Goal: Transaction & Acquisition: Purchase product/service

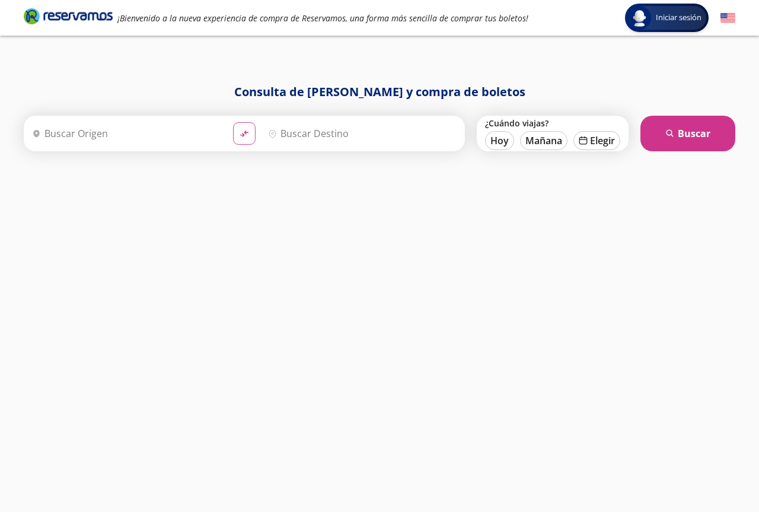
click at [235, 132] on button "material-symbols:compare-arrows-rounded" at bounding box center [244, 133] width 23 height 23
click at [88, 141] on input "Origen" at bounding box center [124, 134] width 195 height 30
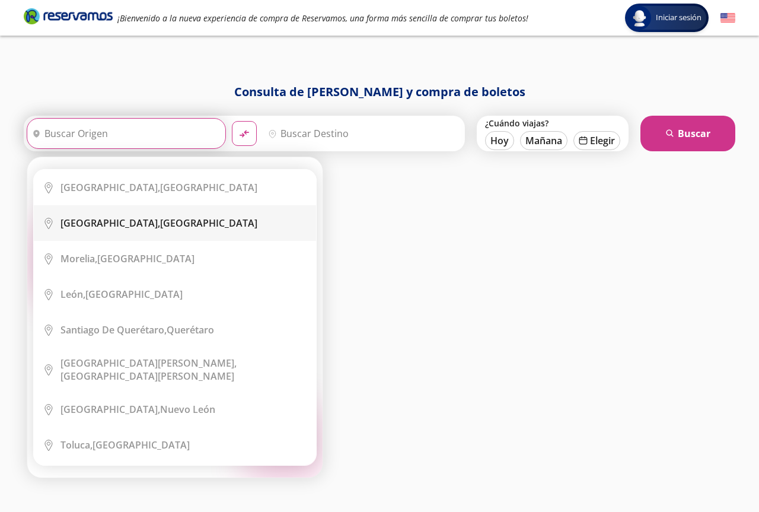
click at [109, 224] on b "[GEOGRAPHIC_DATA]," at bounding box center [110, 222] width 100 height 13
type input "[GEOGRAPHIC_DATA], [GEOGRAPHIC_DATA]"
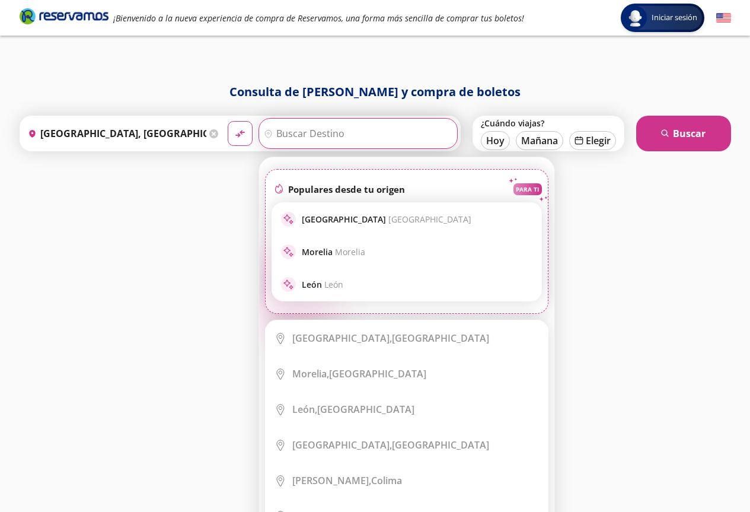
click at [296, 132] on input "Destino" at bounding box center [356, 134] width 195 height 30
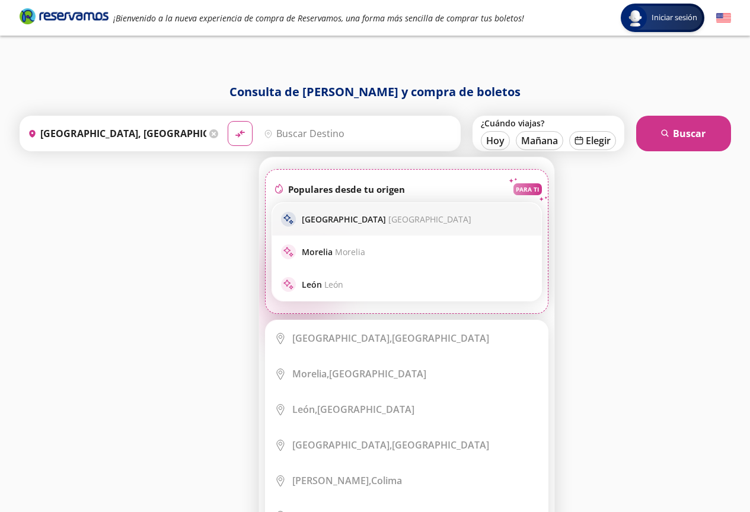
click at [334, 215] on p "[GEOGRAPHIC_DATA] [GEOGRAPHIC_DATA]" at bounding box center [387, 219] width 170 height 11
type input "[GEOGRAPHIC_DATA], [GEOGRAPHIC_DATA]"
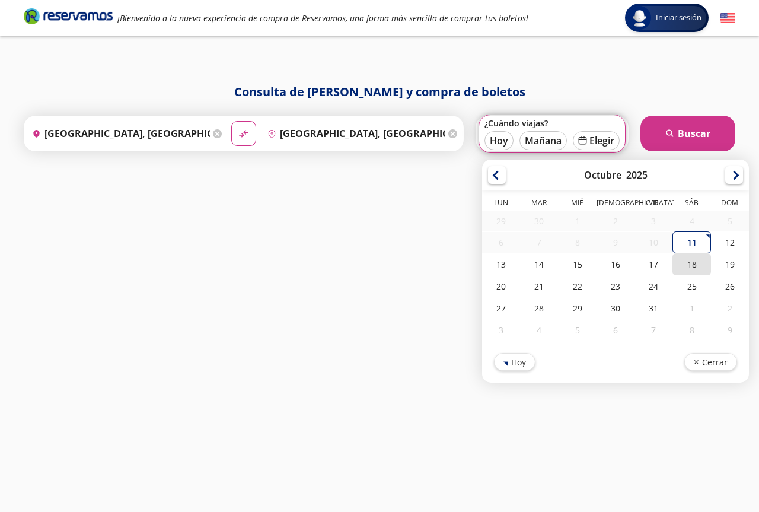
click at [696, 265] on div "18" at bounding box center [692, 264] width 38 height 22
type input "[DATE]"
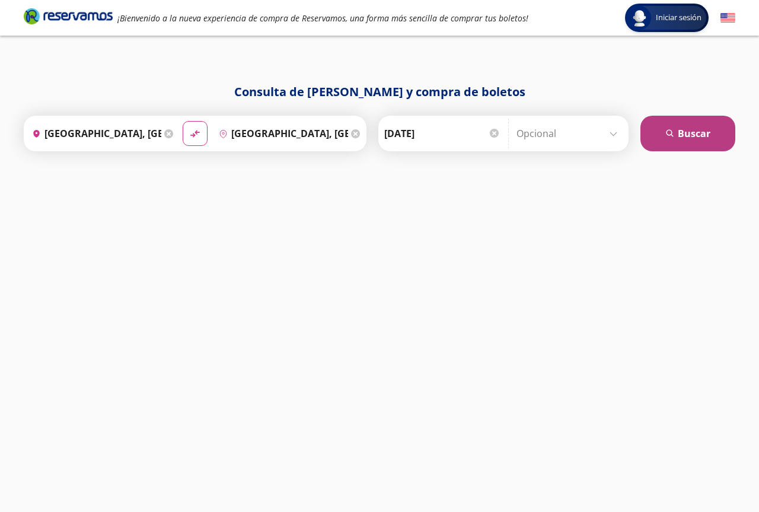
click at [671, 142] on button "search [GEOGRAPHIC_DATA]" at bounding box center [688, 134] width 95 height 36
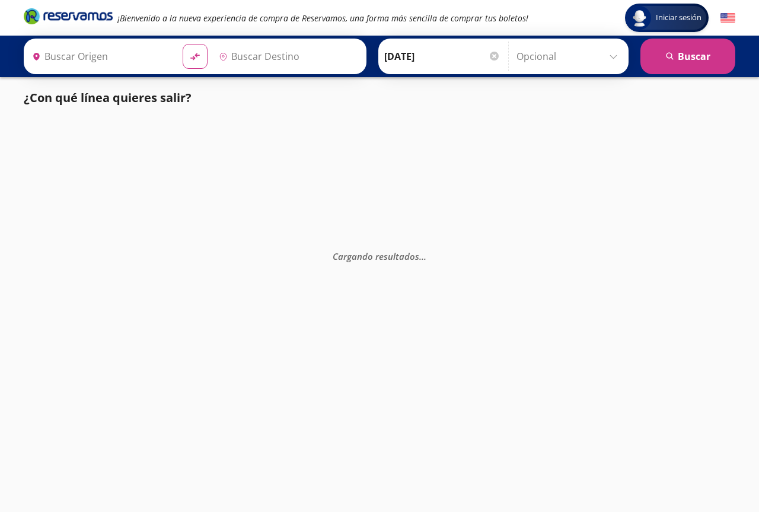
type input "[GEOGRAPHIC_DATA], [GEOGRAPHIC_DATA]"
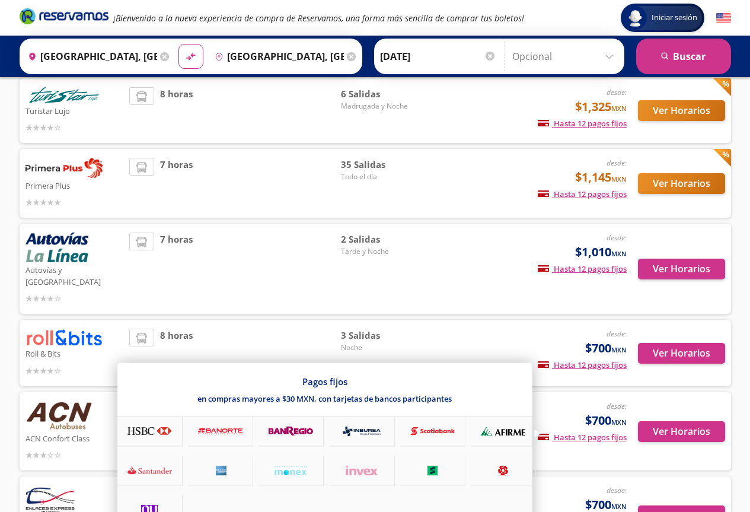
scroll to position [237, 0]
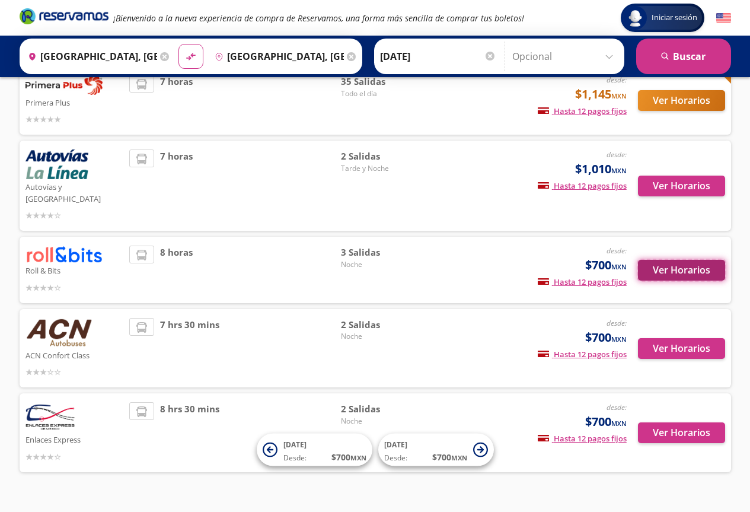
click at [673, 260] on button "Ver Horarios" at bounding box center [681, 270] width 87 height 21
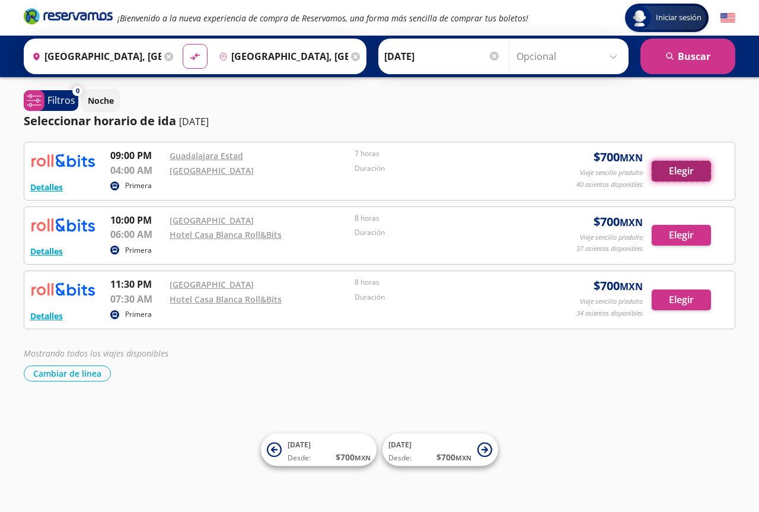
click at [676, 170] on button "Elegir" at bounding box center [681, 171] width 59 height 21
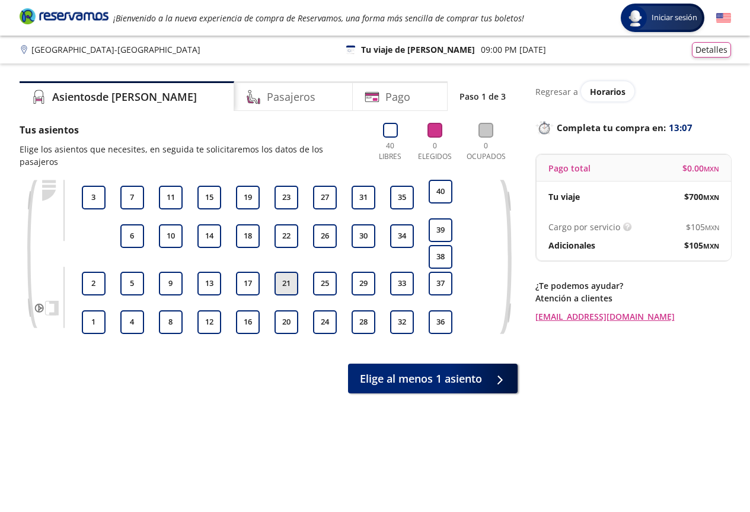
click at [283, 272] on button "21" at bounding box center [287, 284] width 24 height 24
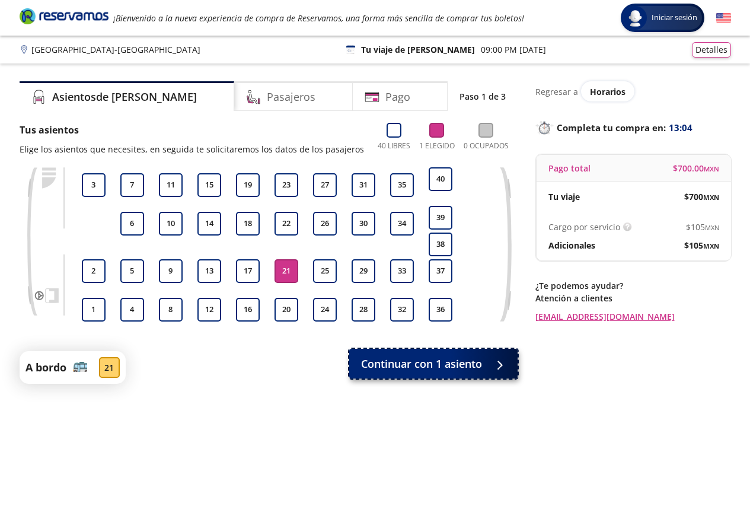
click at [442, 361] on span "Continuar con 1 asiento" at bounding box center [421, 364] width 121 height 16
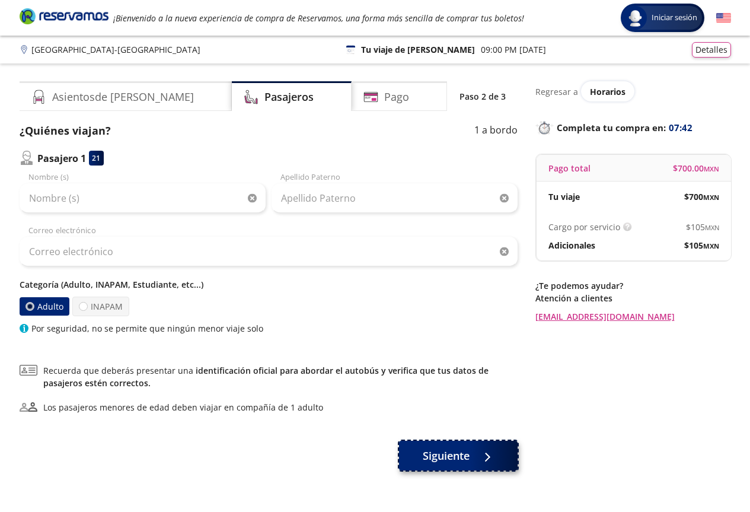
click at [453, 455] on span "Siguiente" at bounding box center [446, 456] width 47 height 16
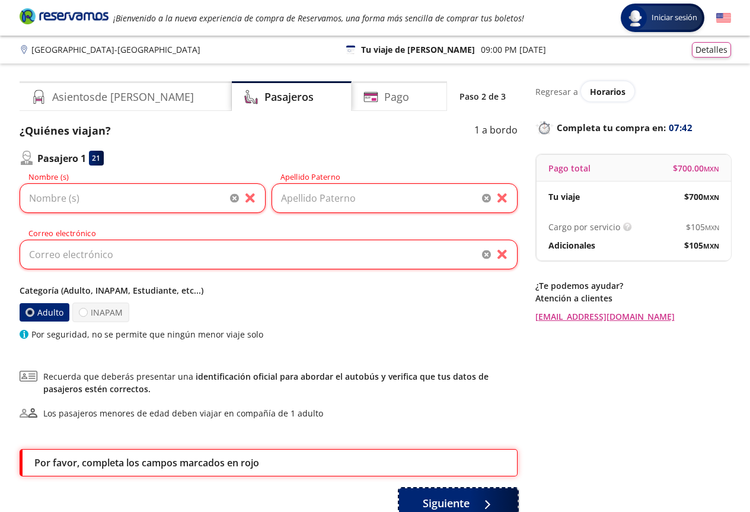
scroll to position [83, 0]
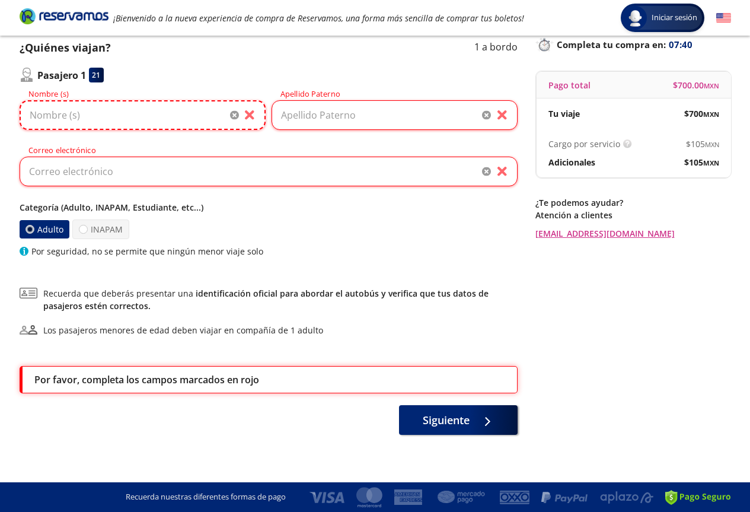
click at [77, 114] on input "Nombre (s)" at bounding box center [143, 115] width 246 height 30
type input "[PERSON_NAME]"
type input "[EMAIL_ADDRESS][DOMAIN_NAME]"
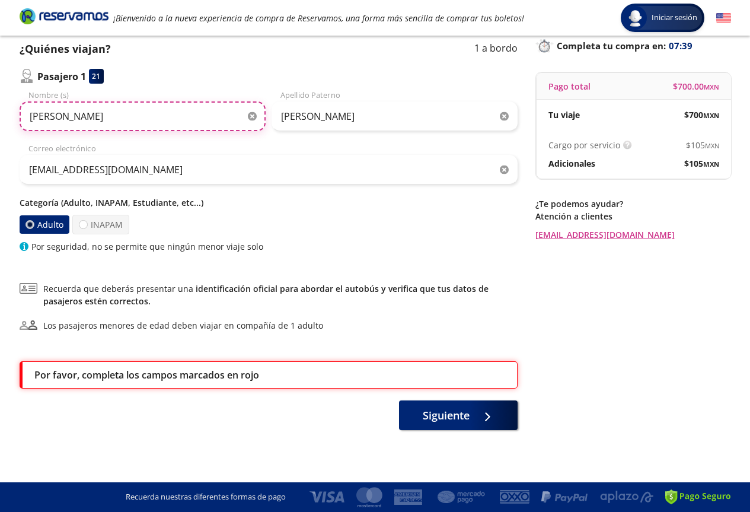
scroll to position [82, 0]
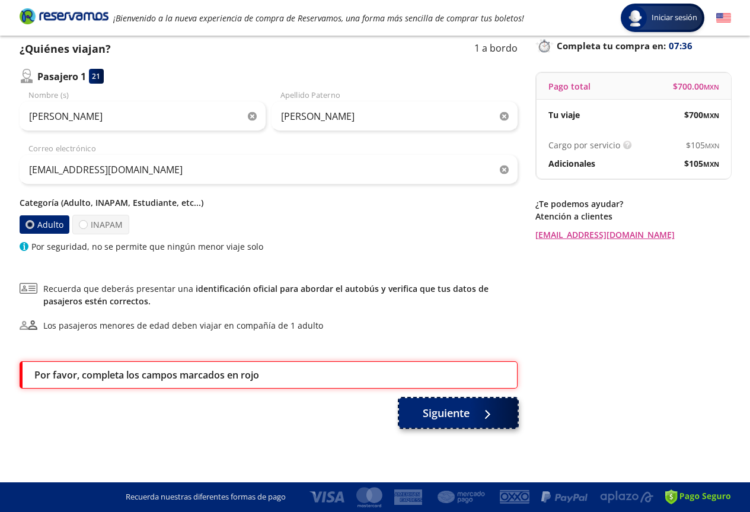
click at [466, 419] on span "Siguiente" at bounding box center [446, 413] width 47 height 16
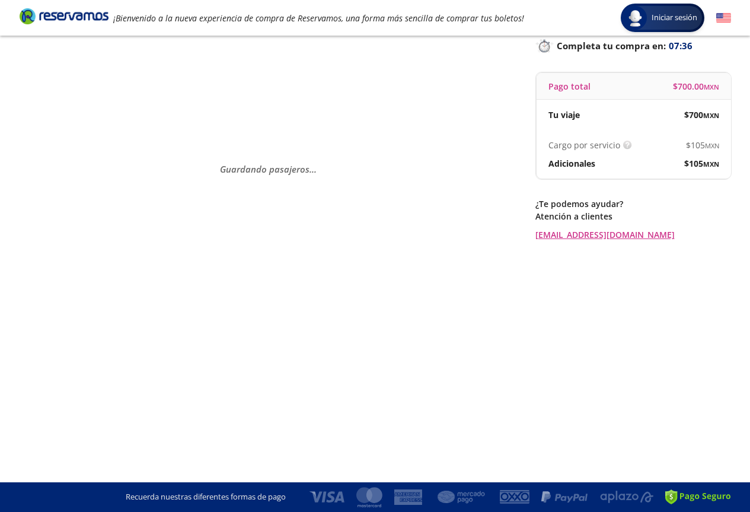
scroll to position [0, 0]
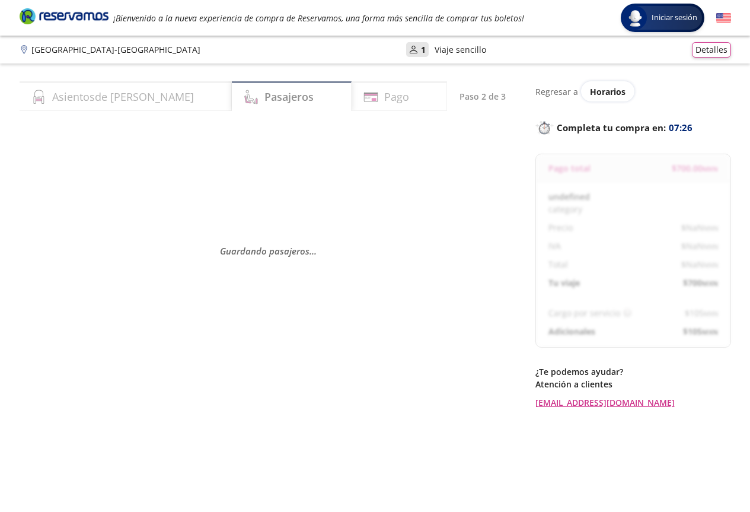
select select "MX"
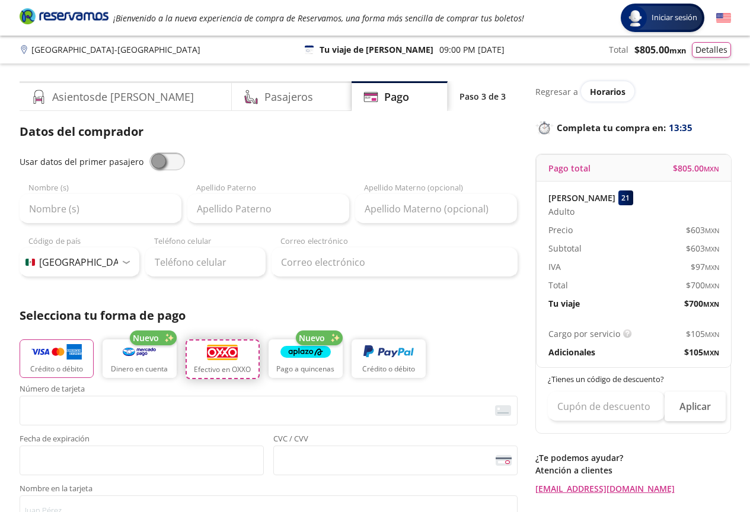
click at [220, 355] on img "button" at bounding box center [222, 352] width 33 height 18
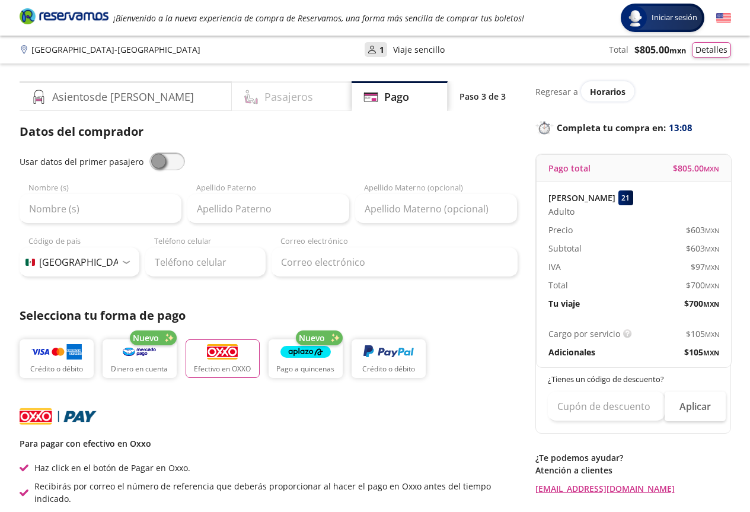
click at [269, 100] on div "Pasajeros" at bounding box center [292, 96] width 120 height 30
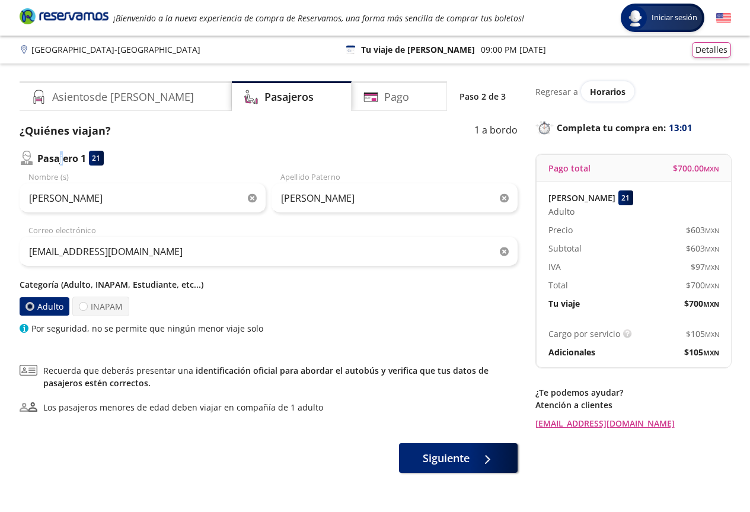
click at [62, 160] on p "Pasajero 1" at bounding box center [61, 158] width 49 height 14
select select "MX"
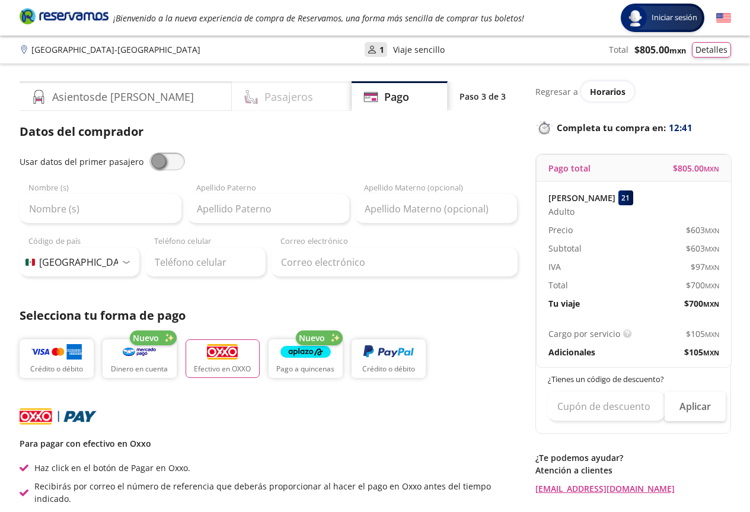
click at [265, 103] on h4 "Pasajeros" at bounding box center [289, 97] width 49 height 16
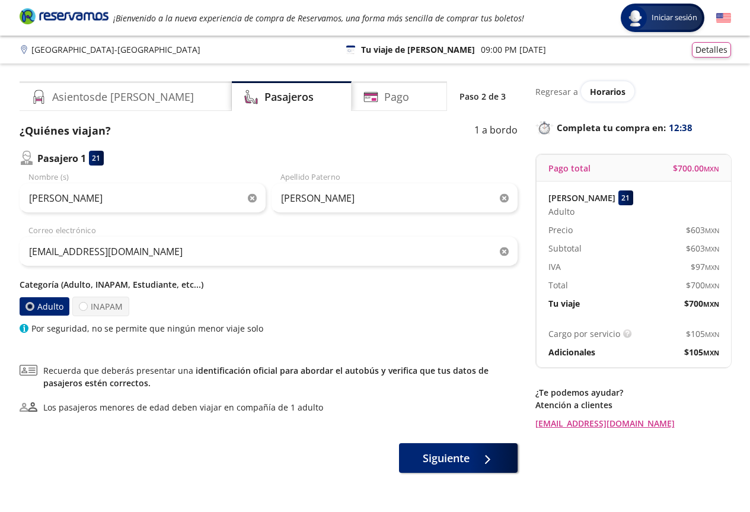
click at [98, 158] on div "21" at bounding box center [96, 158] width 15 height 15
click at [55, 159] on p "Pasajero 1" at bounding box center [61, 158] width 49 height 14
click at [43, 160] on p "Pasajero 1" at bounding box center [61, 158] width 49 height 14
select select "MX"
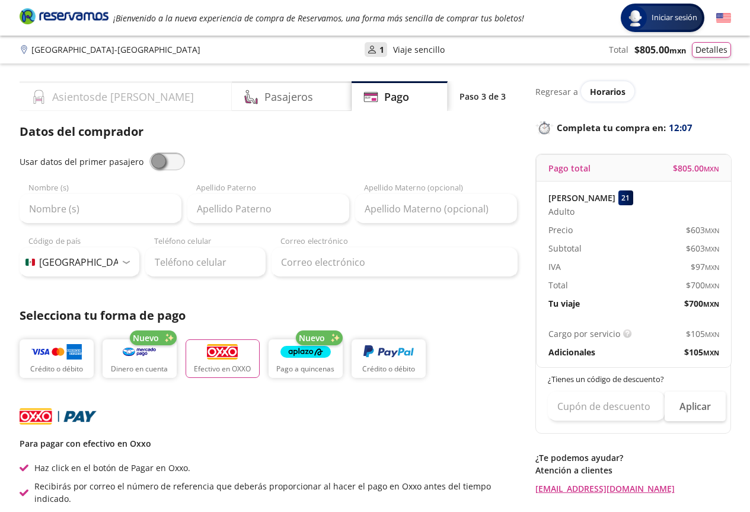
click at [72, 98] on h4 "Asientos de [PERSON_NAME]" at bounding box center [123, 97] width 142 height 16
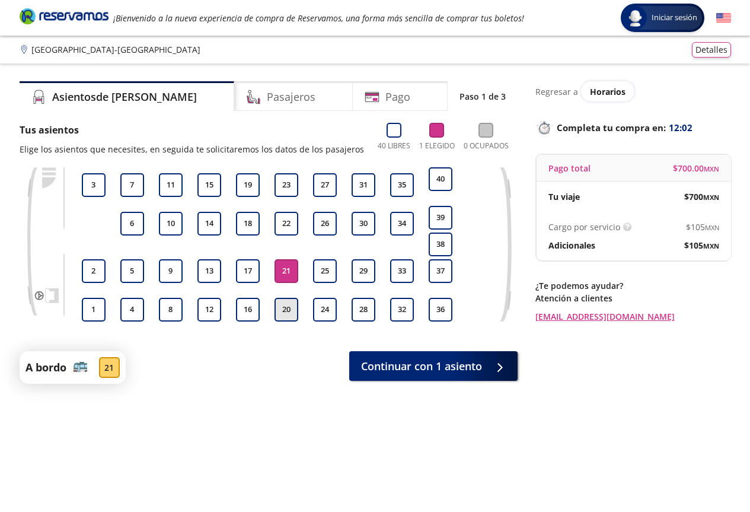
click at [282, 306] on button "20" at bounding box center [287, 310] width 24 height 24
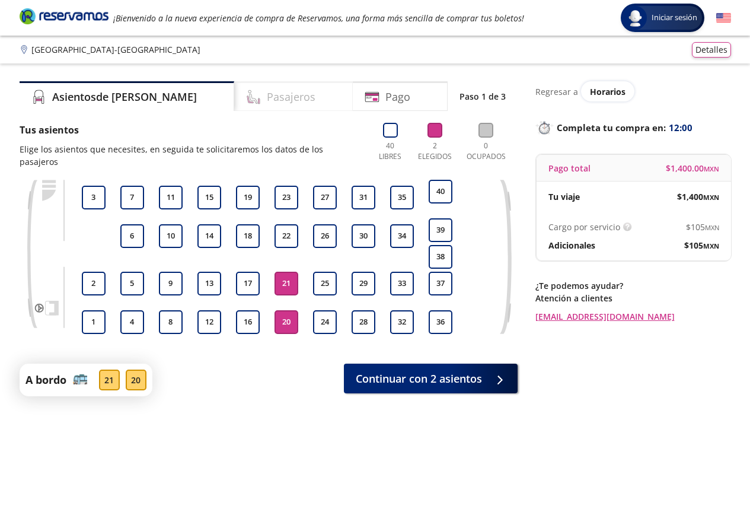
click at [267, 102] on h4 "Pasajeros" at bounding box center [291, 97] width 49 height 16
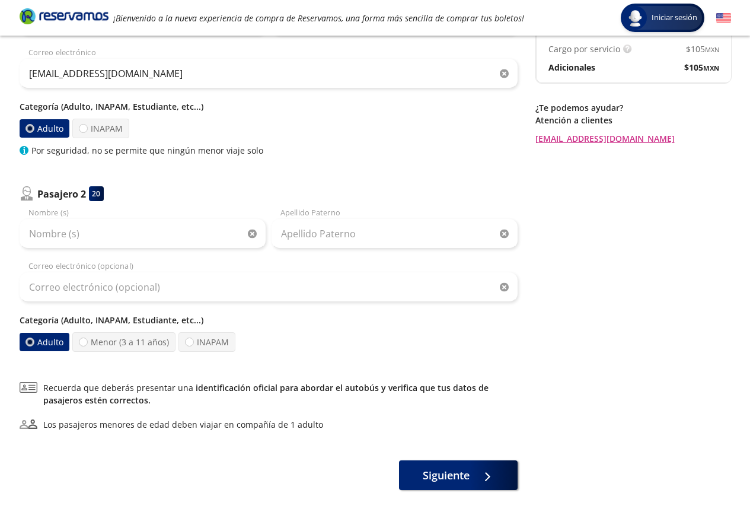
scroll to position [233, 0]
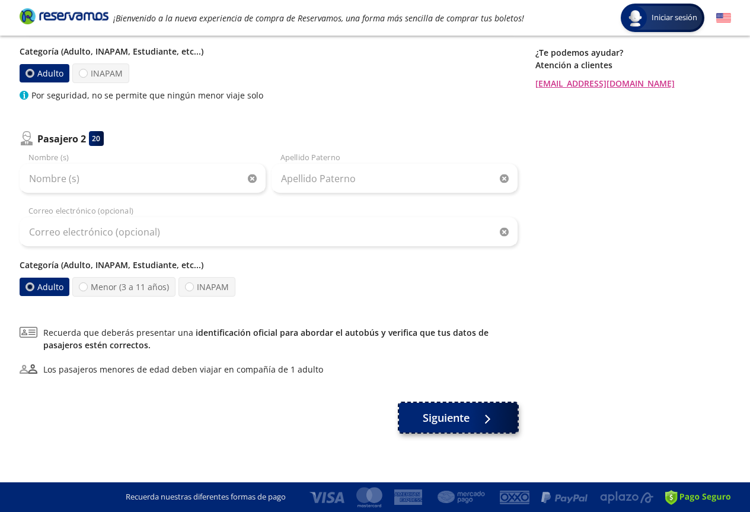
click at [441, 418] on span "Siguiente" at bounding box center [446, 418] width 47 height 16
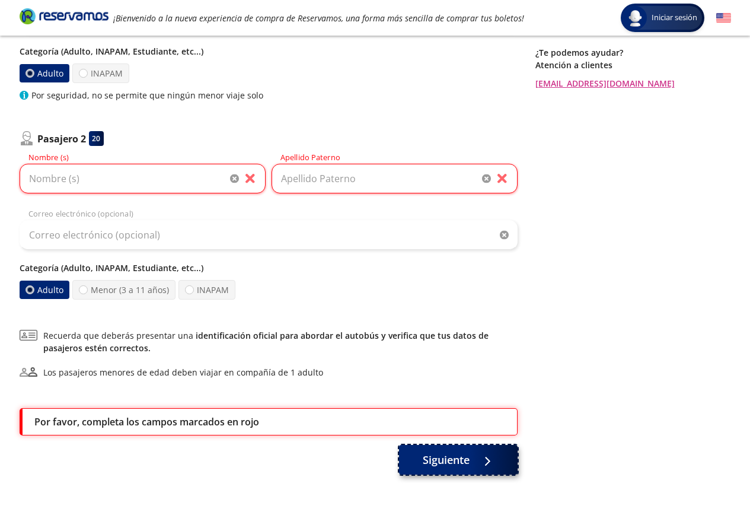
scroll to position [275, 0]
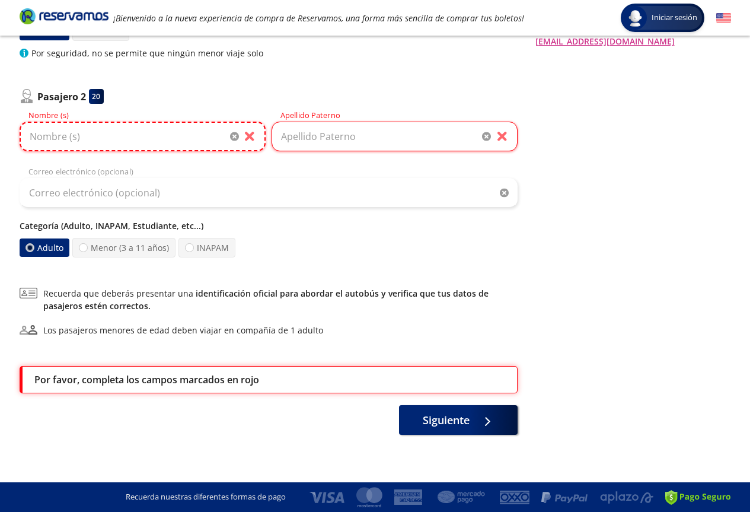
click at [131, 139] on input "Nombre (s)" at bounding box center [143, 137] width 246 height 30
type input "[PERSON_NAME]"
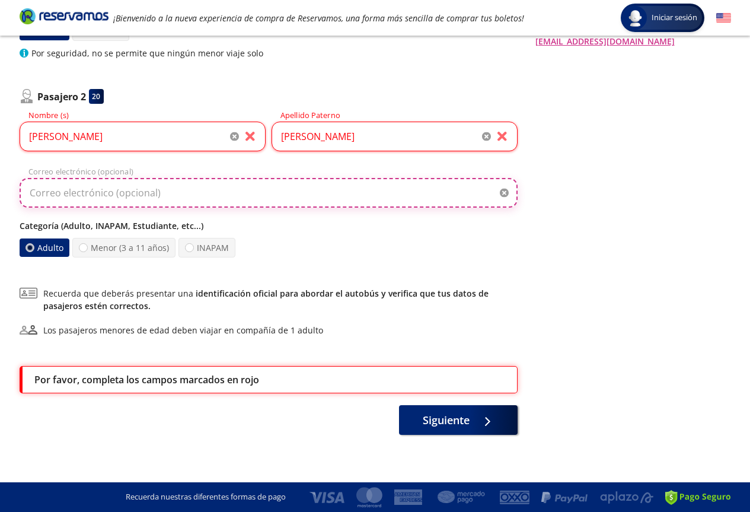
type input "[EMAIL_ADDRESS][DOMAIN_NAME]"
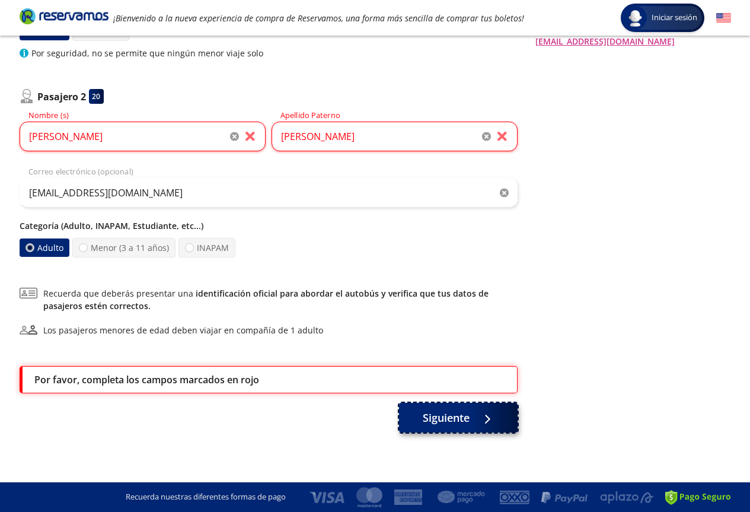
click at [452, 416] on span "Siguiente" at bounding box center [446, 418] width 47 height 16
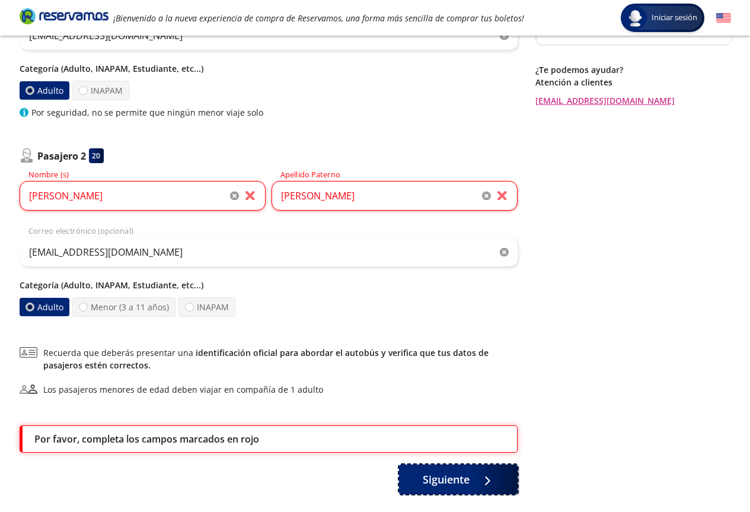
scroll to position [157, 0]
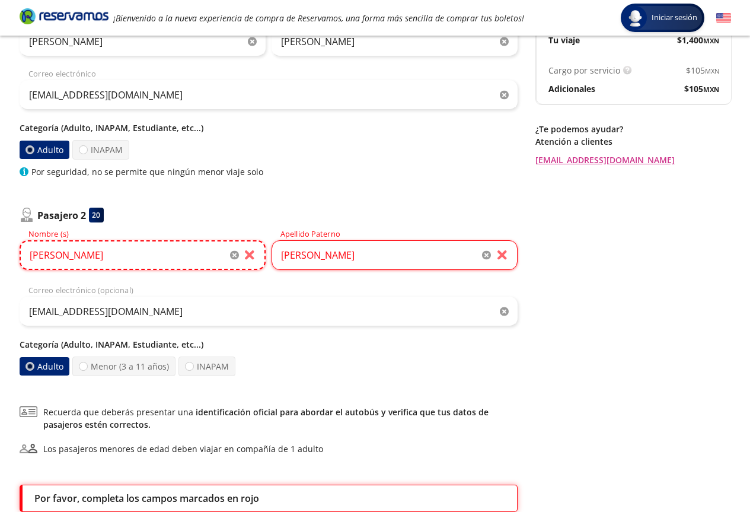
click at [125, 260] on input "[PERSON_NAME]" at bounding box center [143, 255] width 246 height 30
drag, startPoint x: 27, startPoint y: 254, endPoint x: 128, endPoint y: 251, distance: 100.9
click at [128, 251] on input "[PERSON_NAME]" at bounding box center [143, 255] width 246 height 30
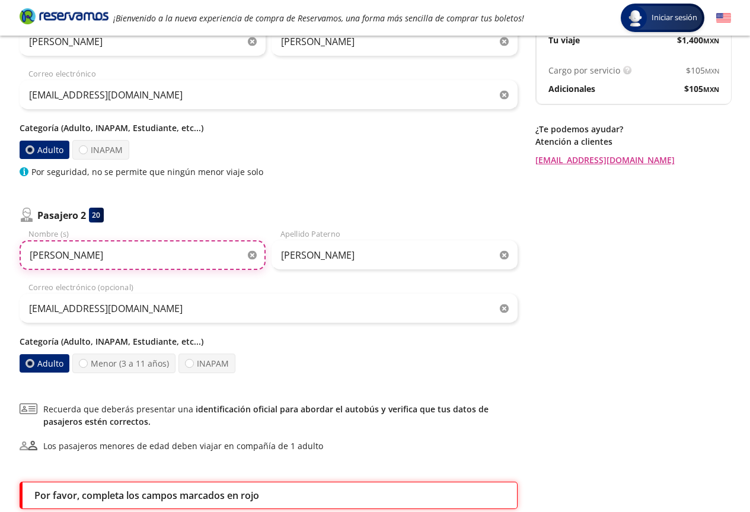
type input "[PERSON_NAME]"
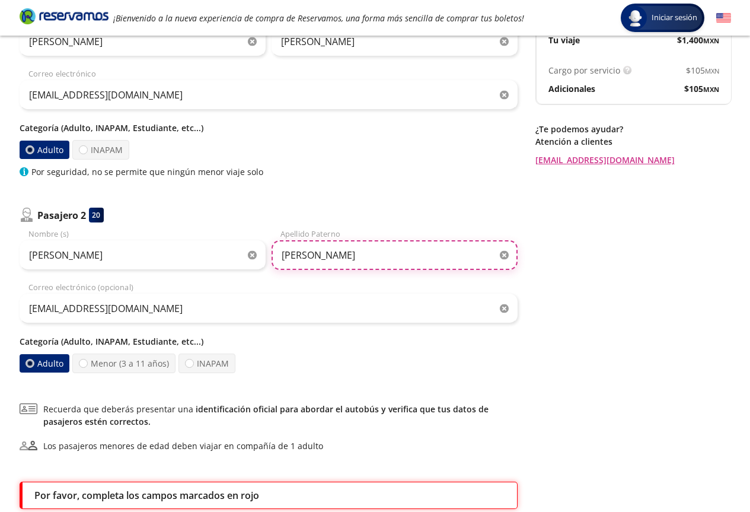
click at [315, 257] on input "[PERSON_NAME]" at bounding box center [395, 255] width 246 height 30
click at [316, 256] on input "[PERSON_NAME]" at bounding box center [395, 255] width 246 height 30
drag, startPoint x: 371, startPoint y: 253, endPoint x: 282, endPoint y: 251, distance: 88.4
click at [282, 251] on input "[PERSON_NAME]" at bounding box center [395, 255] width 246 height 30
click at [316, 258] on input "rodrig" at bounding box center [395, 255] width 246 height 30
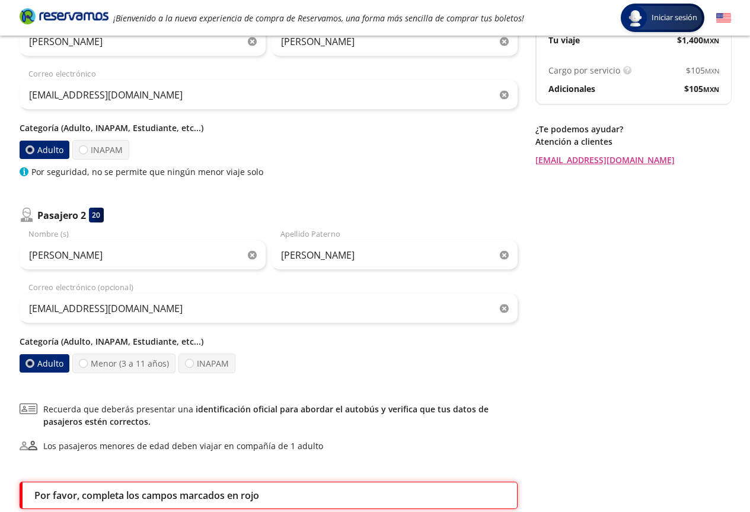
click at [355, 291] on div "[EMAIL_ADDRESS][DOMAIN_NAME] Correo electrónico (opcional)" at bounding box center [269, 303] width 498 height 42
click at [345, 258] on input "[PERSON_NAME]" at bounding box center [395, 255] width 246 height 30
type input "[PERSON_NAME]"
click at [594, 251] on div "Regresar a Horarios Completa tu compra en : 10:47 Pago total $ 1,400.00 MXN Tu …" at bounding box center [634, 238] width 196 height 626
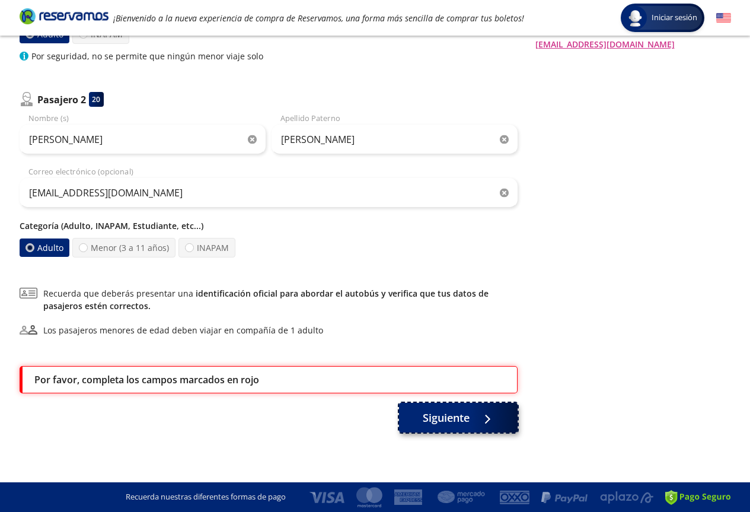
click at [441, 418] on span "Siguiente" at bounding box center [446, 418] width 47 height 16
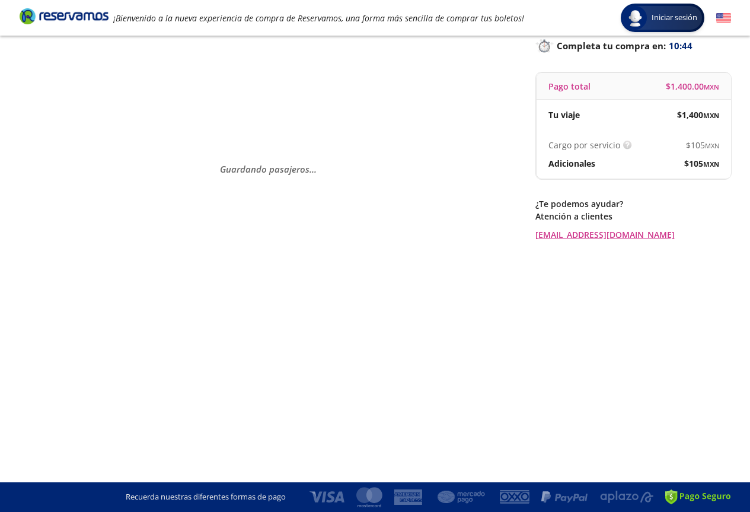
scroll to position [0, 0]
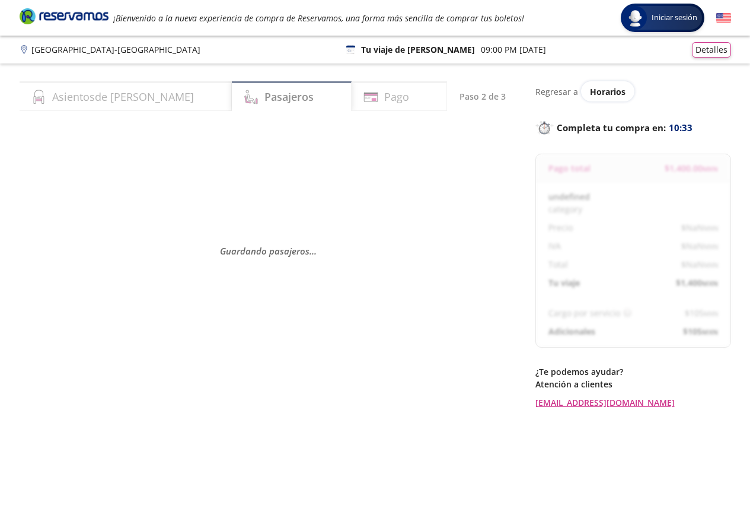
select select "MX"
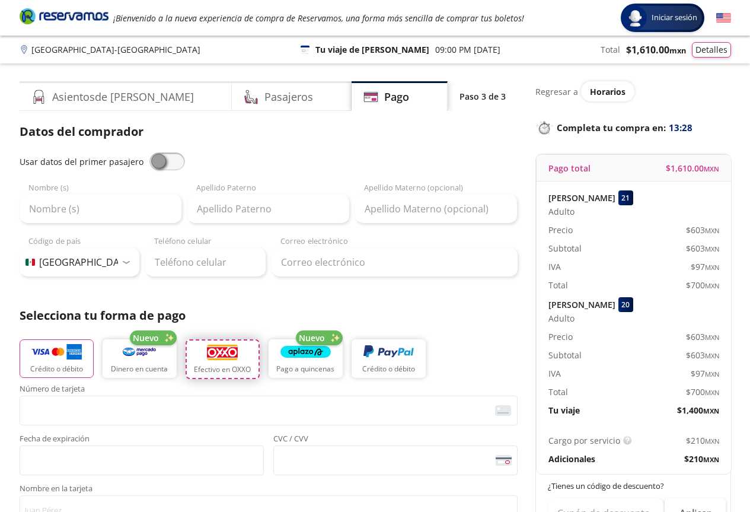
click at [218, 354] on img "button" at bounding box center [222, 352] width 33 height 18
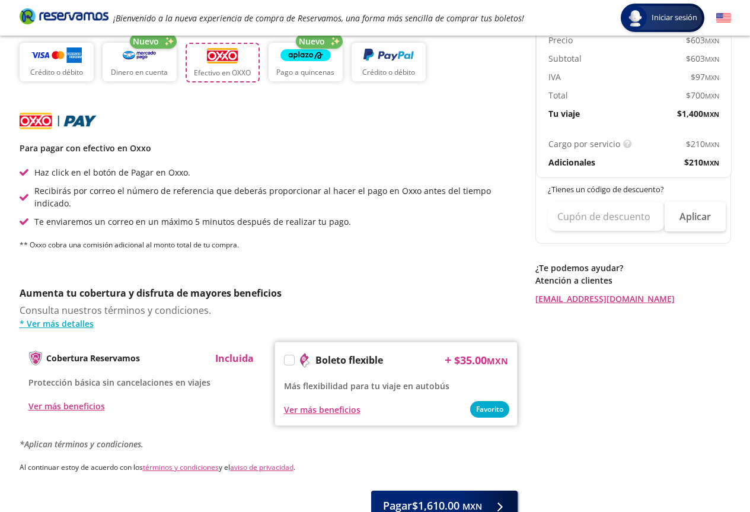
scroll to position [356, 0]
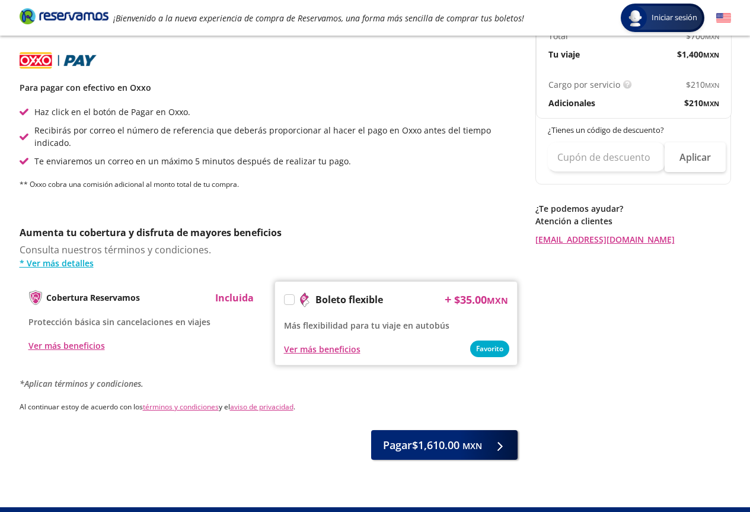
click at [288, 295] on label at bounding box center [289, 299] width 9 height 9
click at [288, 298] on input "Boleto flexible" at bounding box center [289, 302] width 8 height 8
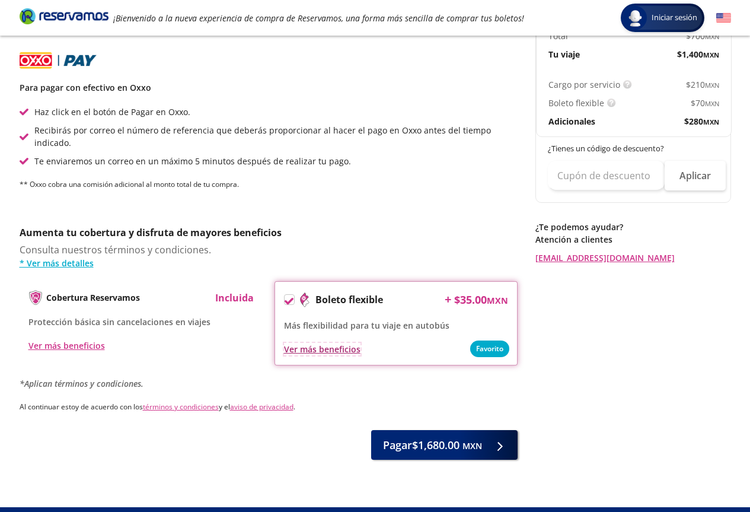
click at [335, 343] on div "Ver más beneficios" at bounding box center [322, 349] width 77 height 12
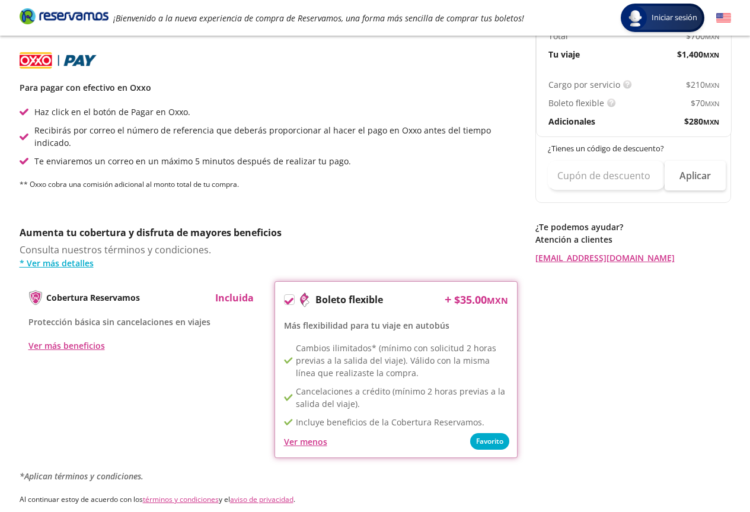
click at [288, 297] on icon at bounding box center [289, 301] width 9 height 9
click at [288, 298] on input "Boleto flexible" at bounding box center [289, 302] width 8 height 8
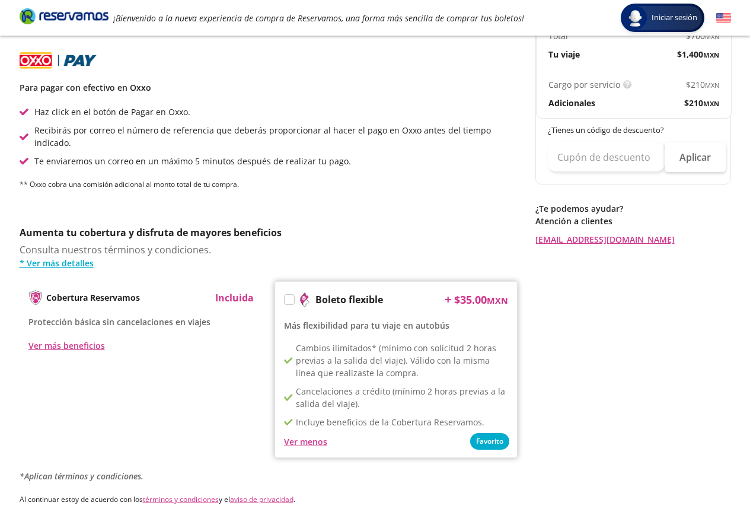
click at [606, 364] on div "Regresar a Horarios Completa tu compra en : 12:56 Pago total $ 1,610.00 MXN [PE…" at bounding box center [634, 138] width 196 height 827
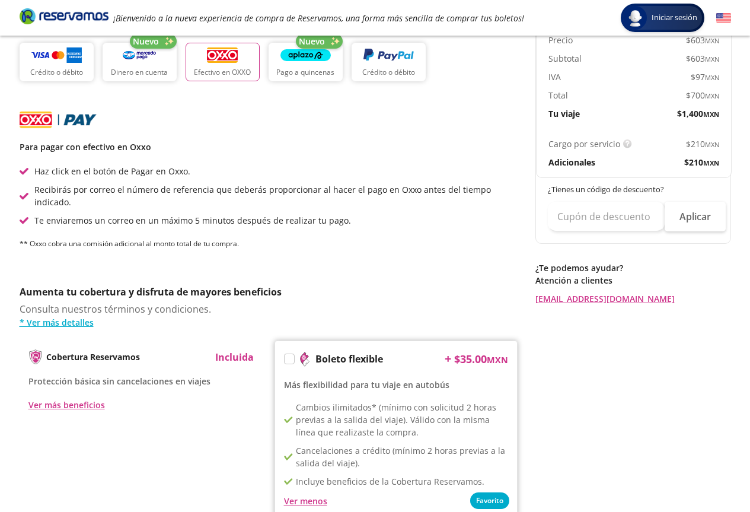
scroll to position [461, 0]
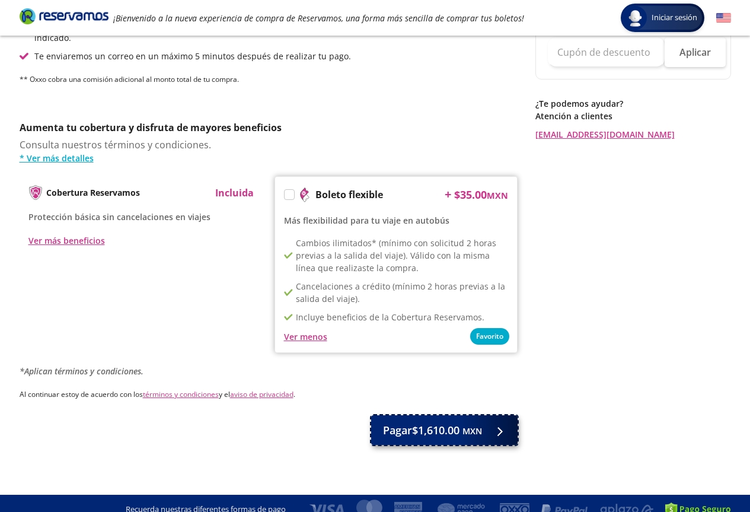
click at [465, 422] on span "Pagar $1,610.00 MXN" at bounding box center [432, 430] width 99 height 16
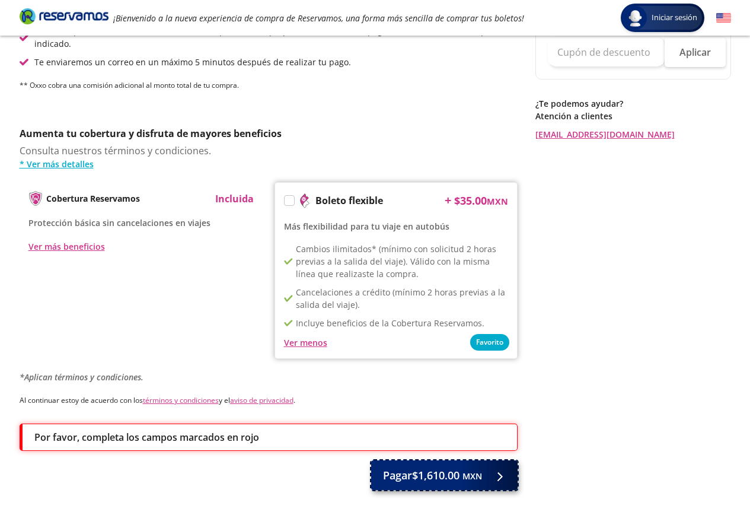
scroll to position [506, 0]
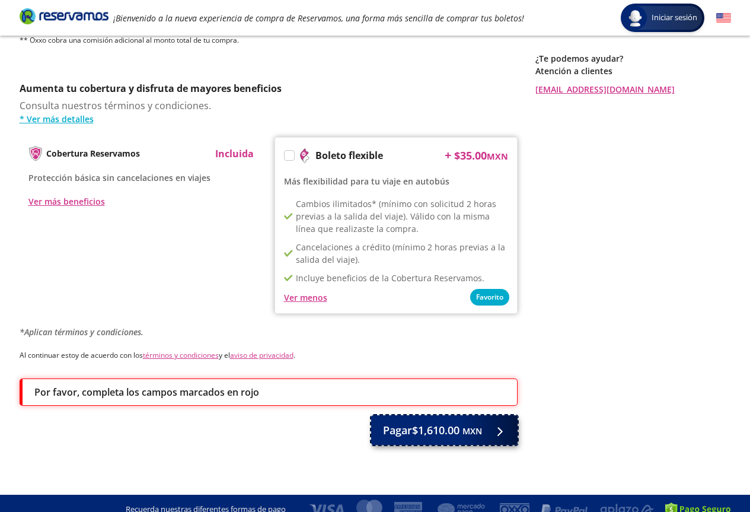
click at [483, 415] on button "Pagar $1,610.00 MXN" at bounding box center [444, 430] width 147 height 30
